Goal: Task Accomplishment & Management: Complete application form

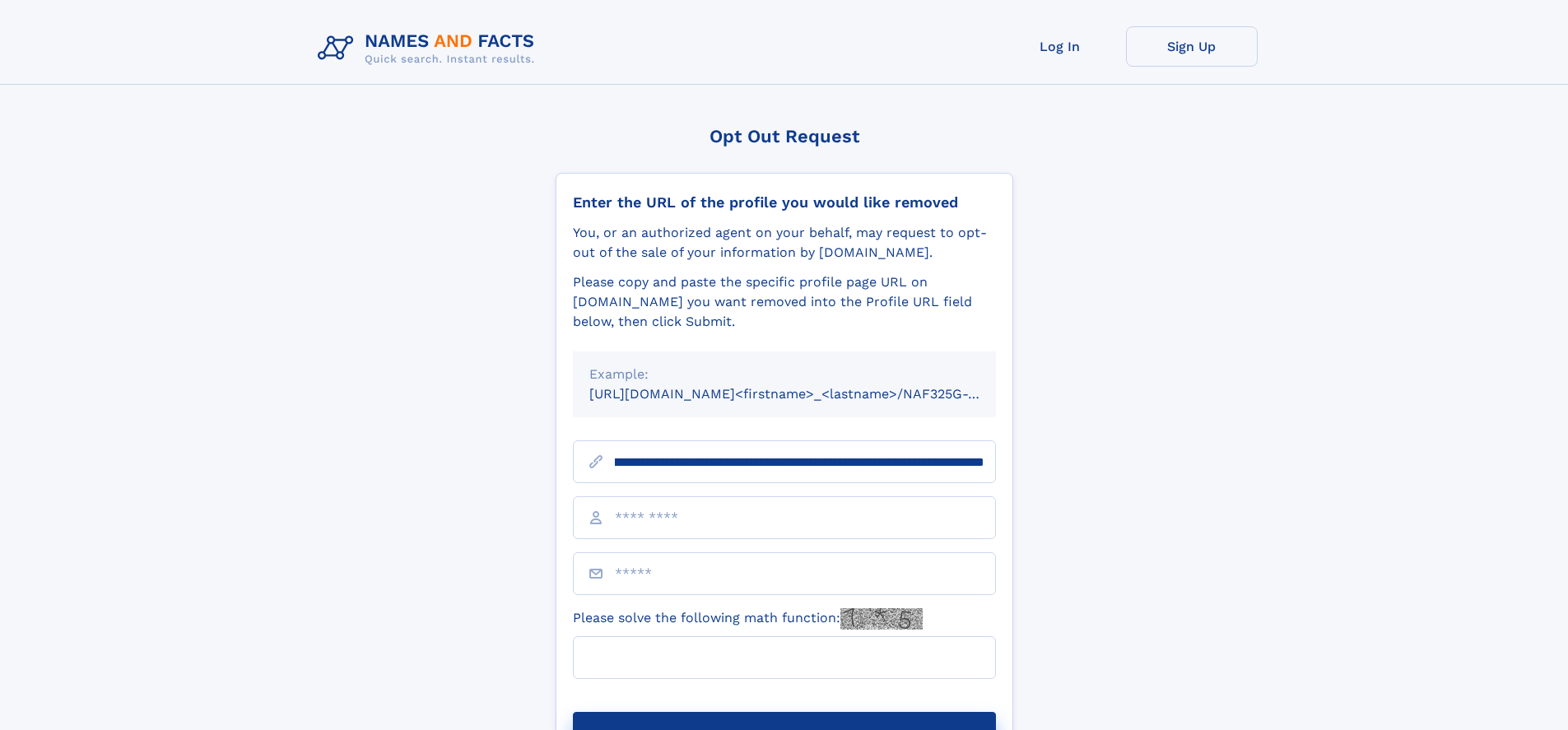
scroll to position [0, 202]
type input "**********"
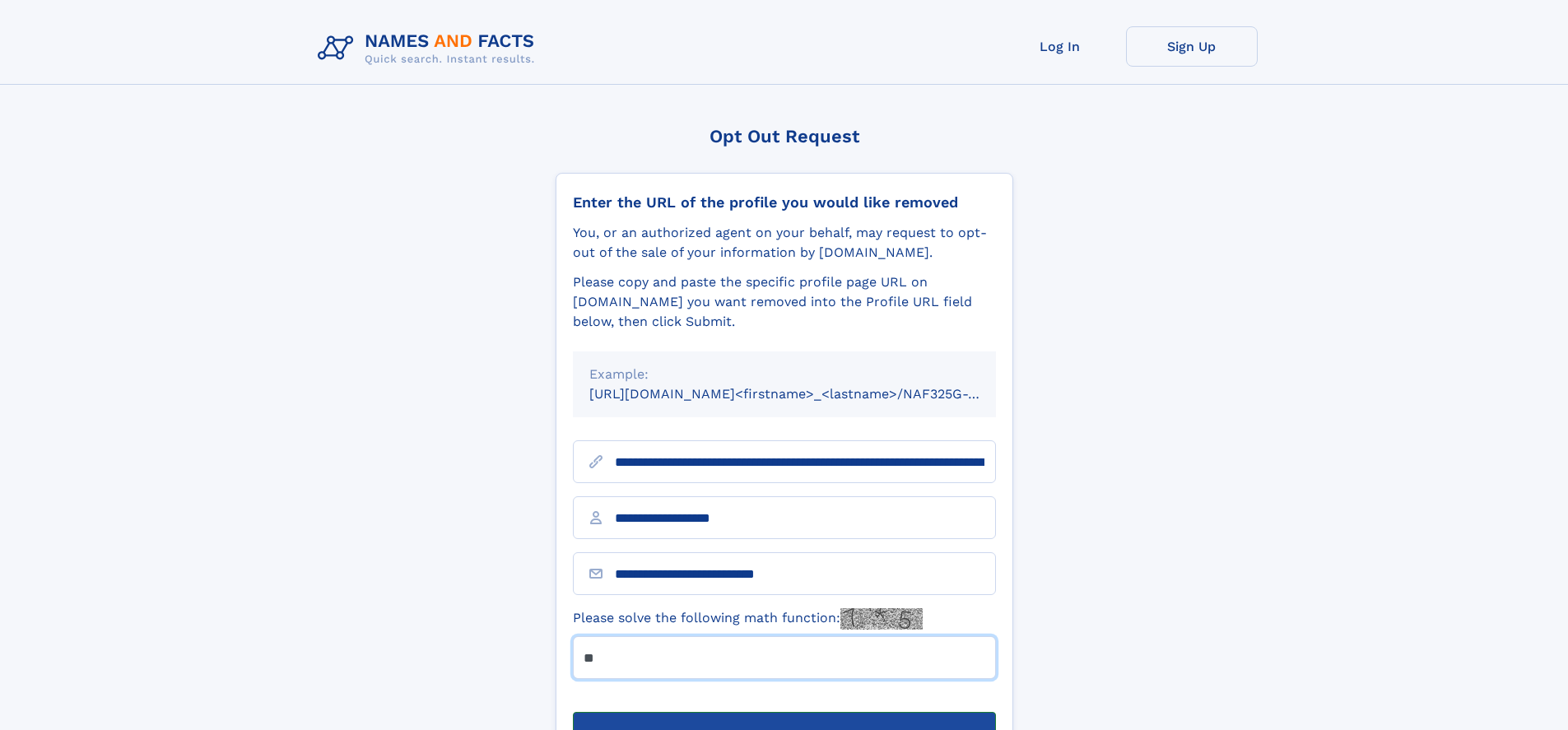
type input "**"
click at [784, 711] on button "Submit Opt Out Request" at bounding box center [784, 737] width 423 height 52
